Goal: Task Accomplishment & Management: Manage account settings

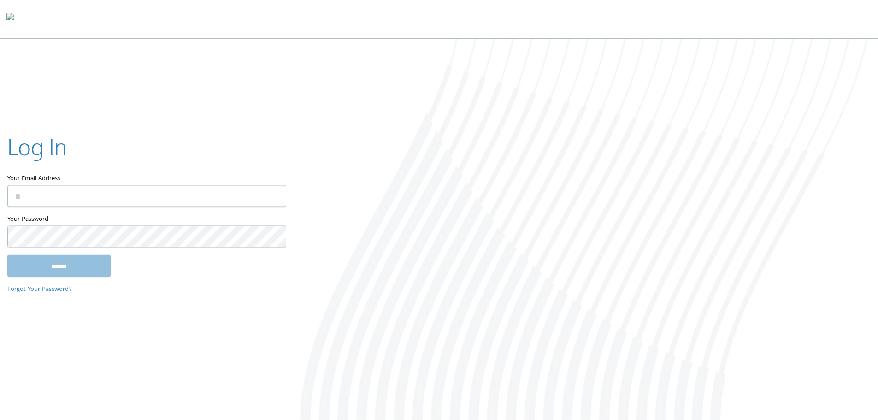
type input "**********"
click at [87, 269] on input "******" at bounding box center [58, 265] width 103 height 22
type input "**********"
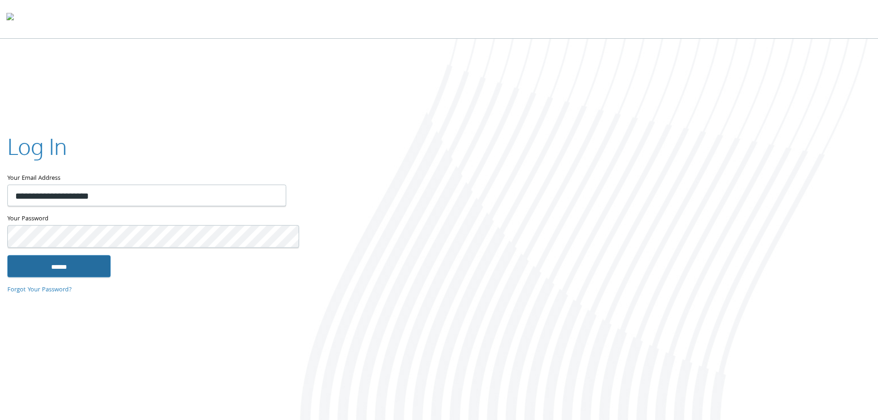
click at [72, 267] on input "******" at bounding box center [58, 266] width 103 height 22
